Goal: Use online tool/utility: Utilize a website feature to perform a specific function

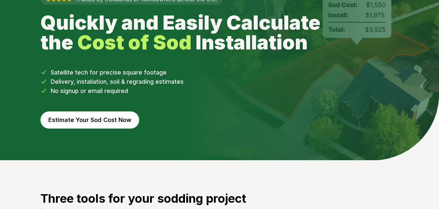
scroll to position [55, 0]
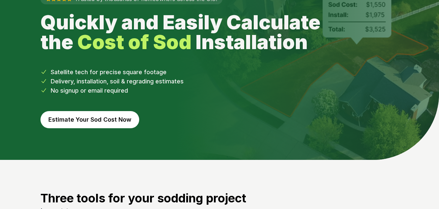
click at [72, 128] on button "Estimate Your Sod Cost Now" at bounding box center [89, 119] width 99 height 17
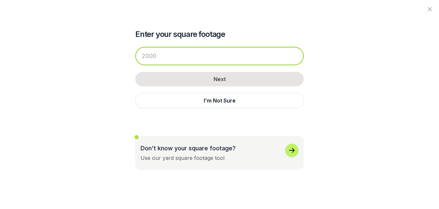
click at [196, 59] on input "number" at bounding box center [219, 56] width 169 height 18
click at [180, 54] on input "number" at bounding box center [219, 56] width 169 height 18
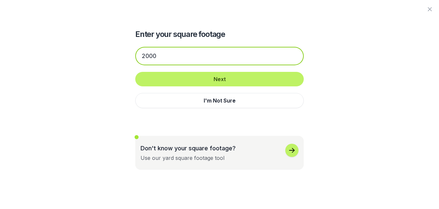
type input "2000"
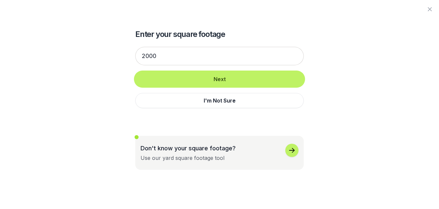
click at [243, 80] on button "Next" at bounding box center [219, 79] width 169 height 14
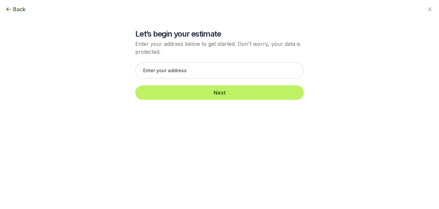
scroll to position [1, 0]
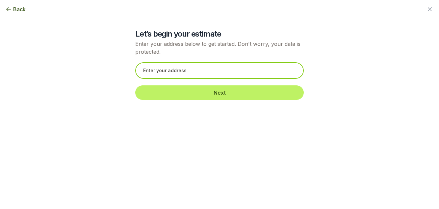
click at [201, 79] on input "text" at bounding box center [219, 70] width 169 height 16
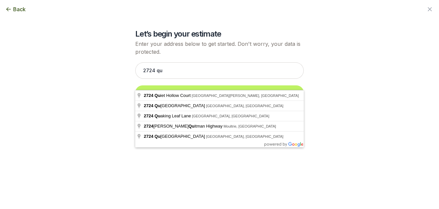
type input "[STREET_ADDRESS][PERSON_NAME]"
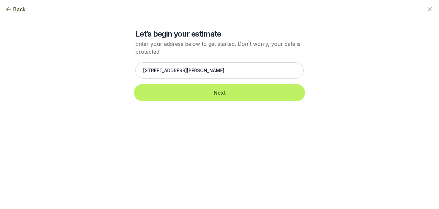
click at [236, 100] on button "Next" at bounding box center [219, 92] width 169 height 14
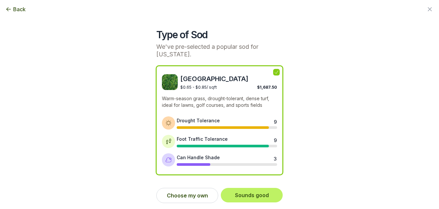
scroll to position [0, 0]
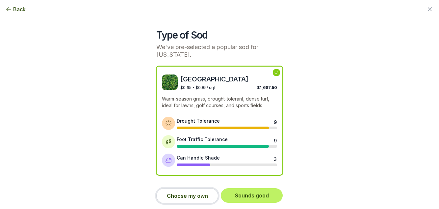
click at [192, 203] on button "Choose my own" at bounding box center [187, 195] width 62 height 15
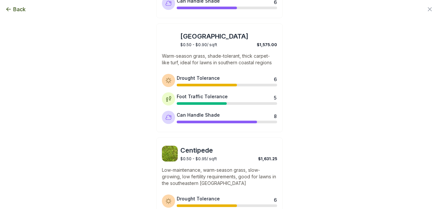
scroll to position [397, 0]
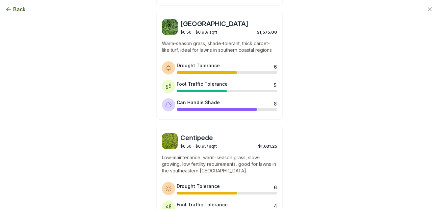
click at [202, 35] on div "$0.50 - $0.90 / sqft $1,575.00" at bounding box center [228, 31] width 97 height 6
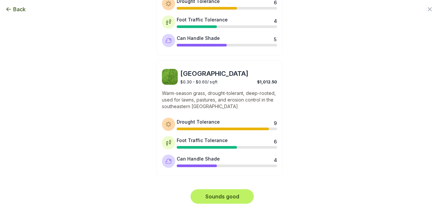
scroll to position [655, 0]
click at [234, 203] on button "Sounds good" at bounding box center [222, 196] width 63 height 14
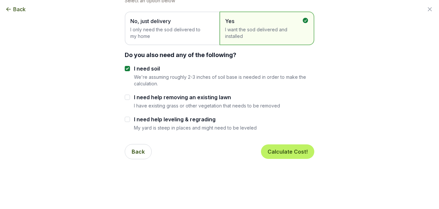
scroll to position [45, 0]
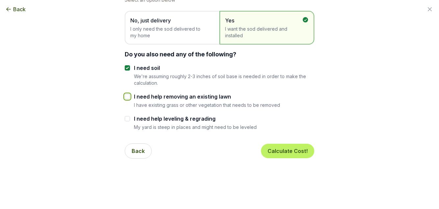
click at [126, 99] on input "I need help removing an existing lawn" at bounding box center [127, 96] width 5 height 5
checkbox input "true"
click at [125, 70] on input "I need soil" at bounding box center [127, 67] width 5 height 5
checkbox input "false"
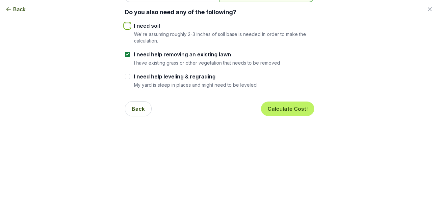
scroll to position [88, 0]
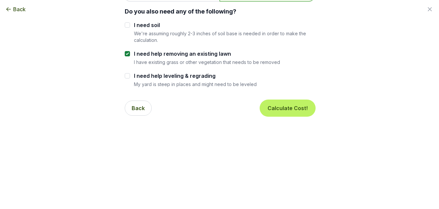
click at [298, 115] on button "Calculate Cost!" at bounding box center [287, 108] width 53 height 14
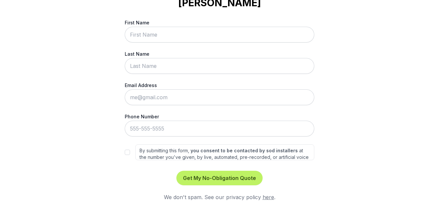
scroll to position [0, 0]
